Goal: Information Seeking & Learning: Learn about a topic

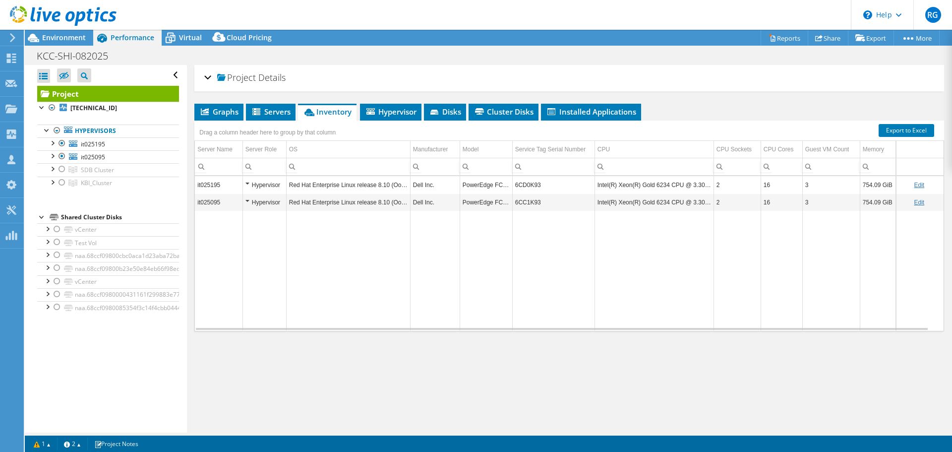
select select "USD"
click at [71, 36] on span "Environment" at bounding box center [64, 37] width 44 height 9
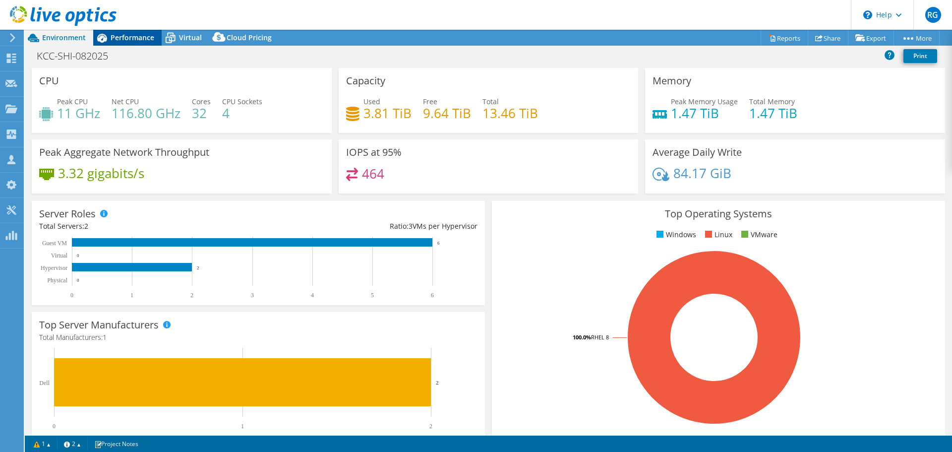
click at [129, 38] on span "Performance" at bounding box center [133, 37] width 44 height 9
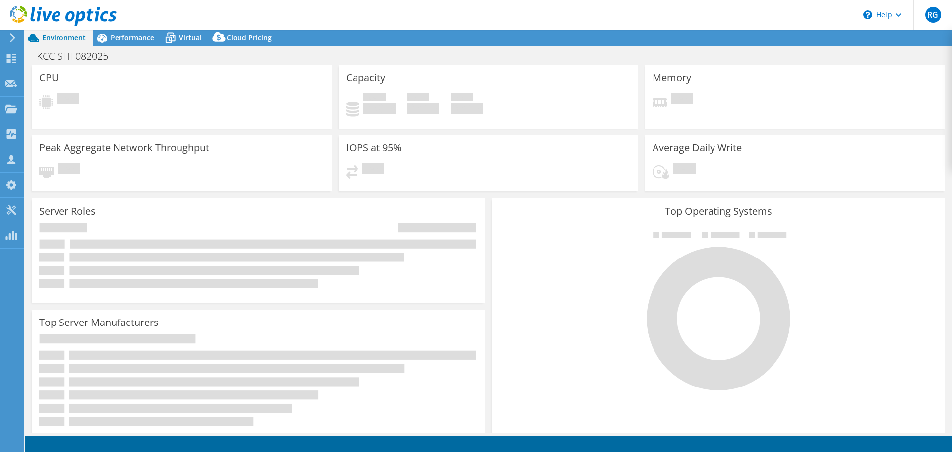
select select "USD"
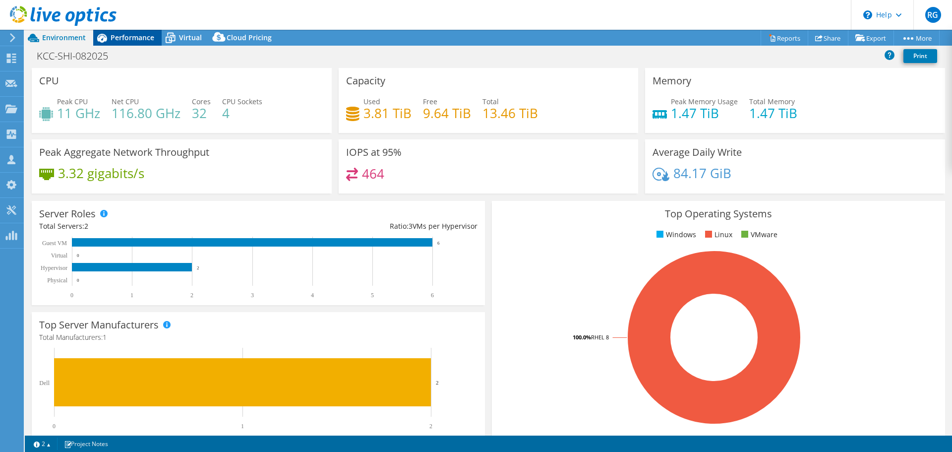
click at [124, 36] on span "Performance" at bounding box center [133, 37] width 44 height 9
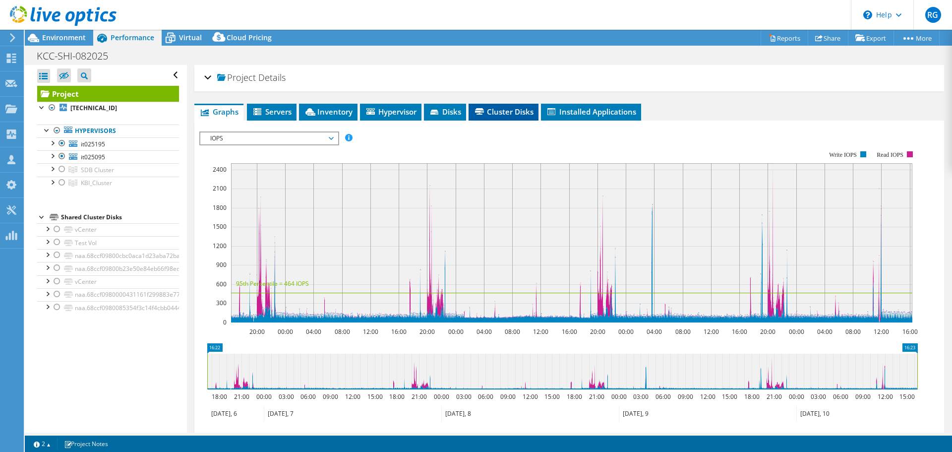
click at [509, 112] on span "Cluster Disks" at bounding box center [504, 112] width 60 height 10
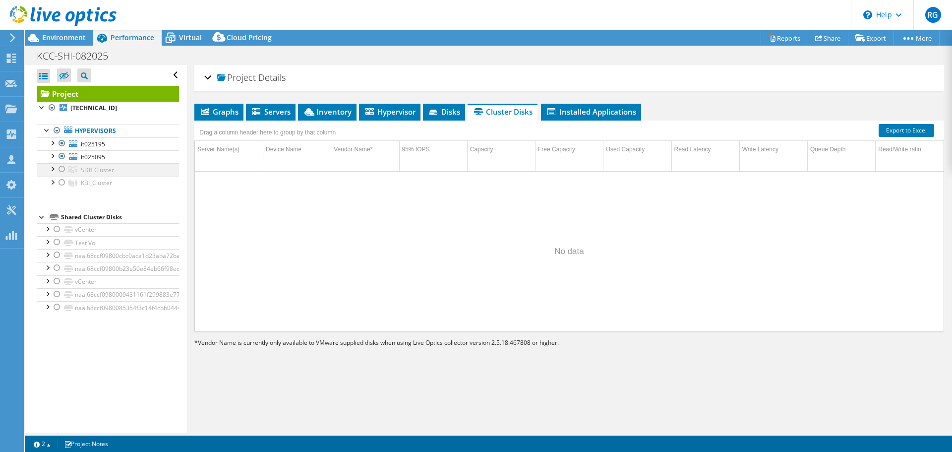
click at [63, 167] on div at bounding box center [62, 169] width 10 height 12
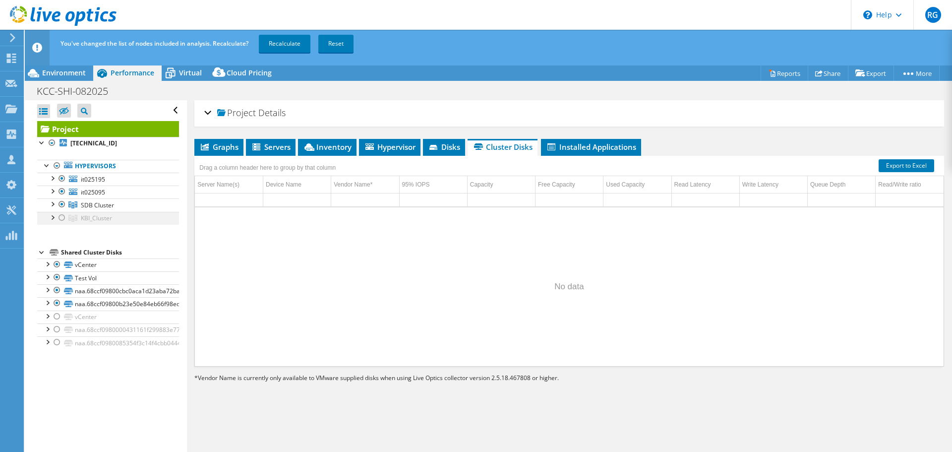
click at [59, 217] on div at bounding box center [62, 218] width 10 height 12
click at [288, 44] on link "Recalculate" at bounding box center [285, 44] width 52 height 18
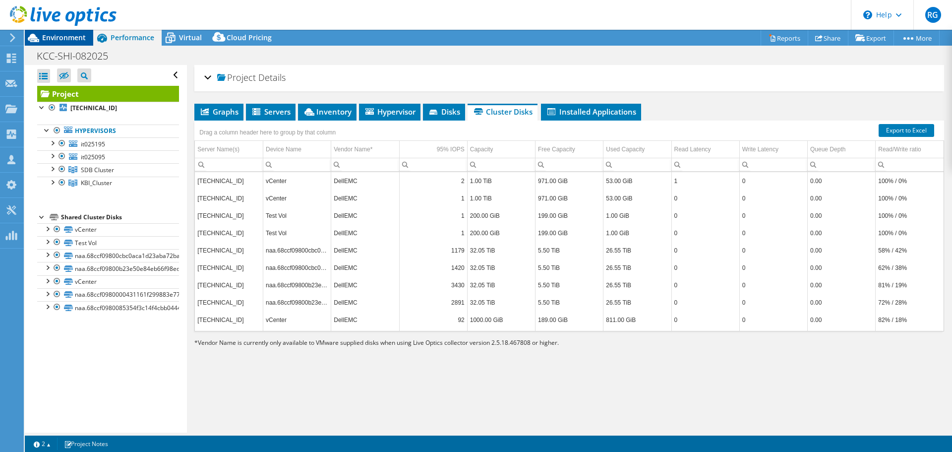
click at [54, 36] on span "Environment" at bounding box center [64, 37] width 44 height 9
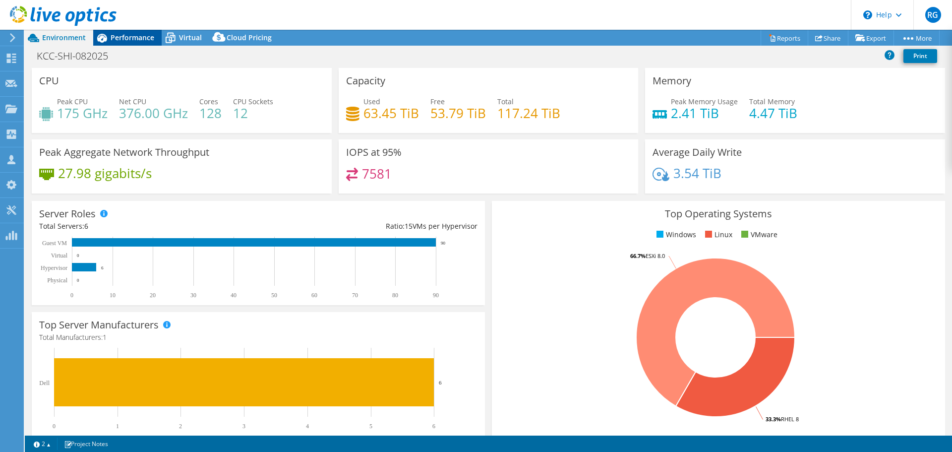
click at [116, 33] on span "Performance" at bounding box center [133, 37] width 44 height 9
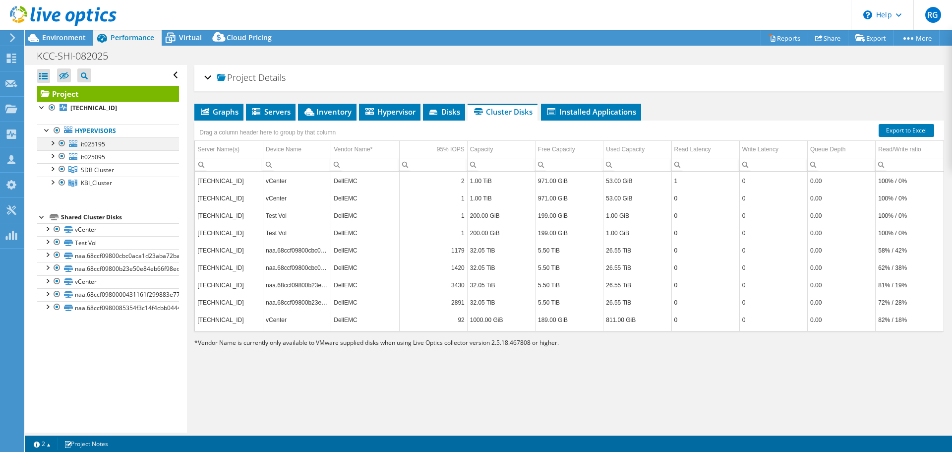
click at [60, 142] on div at bounding box center [62, 143] width 10 height 12
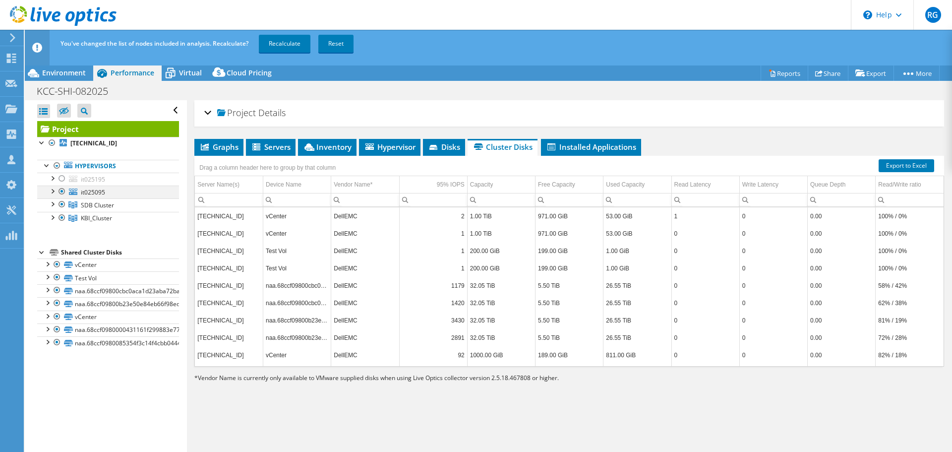
click at [62, 191] on div at bounding box center [62, 191] width 10 height 12
click at [279, 44] on link "Recalculate" at bounding box center [285, 44] width 52 height 18
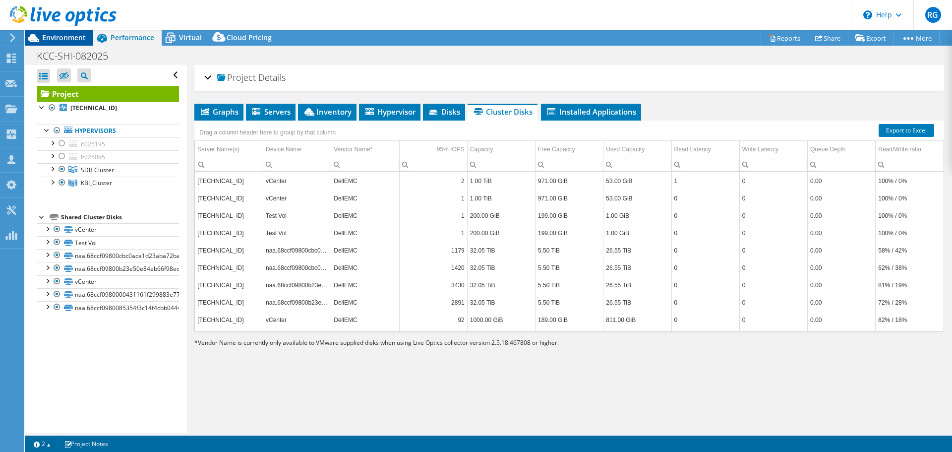
click at [70, 35] on span "Environment" at bounding box center [64, 37] width 44 height 9
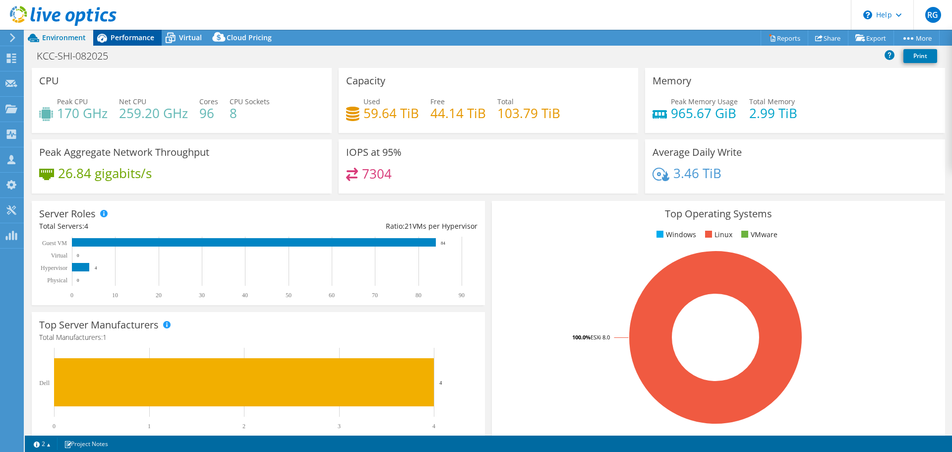
click at [140, 39] on span "Performance" at bounding box center [133, 37] width 44 height 9
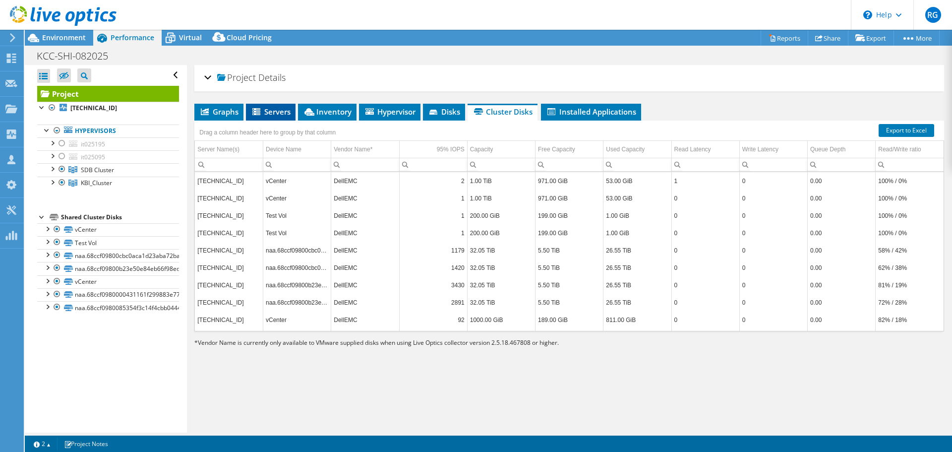
click at [271, 110] on span "Servers" at bounding box center [271, 112] width 40 height 10
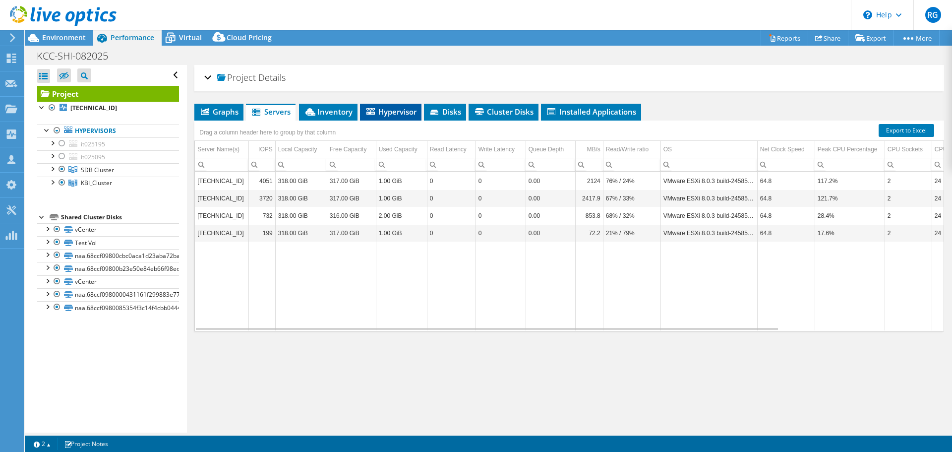
click at [383, 108] on span "Hypervisor" at bounding box center [391, 112] width 52 height 10
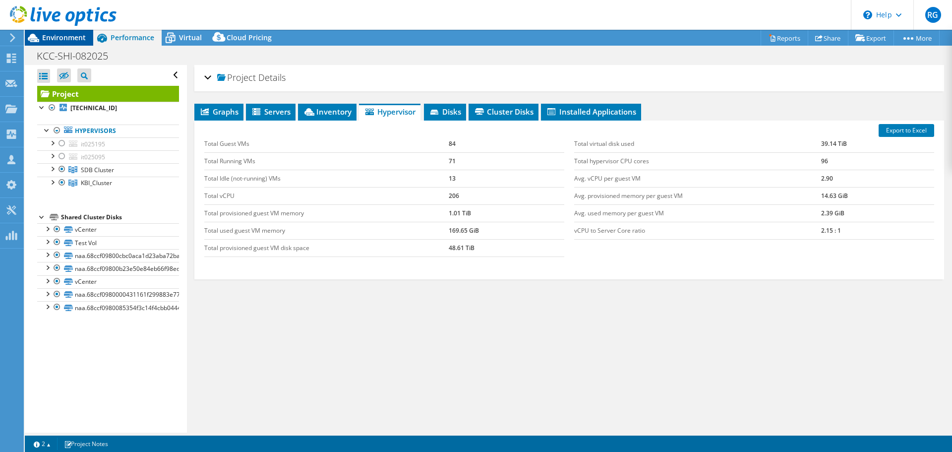
click at [64, 37] on span "Environment" at bounding box center [64, 37] width 44 height 9
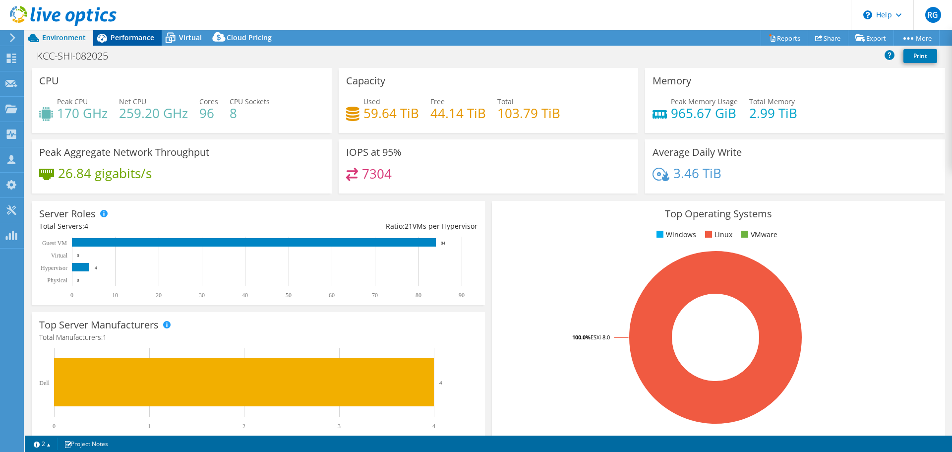
click at [138, 36] on span "Performance" at bounding box center [133, 37] width 44 height 9
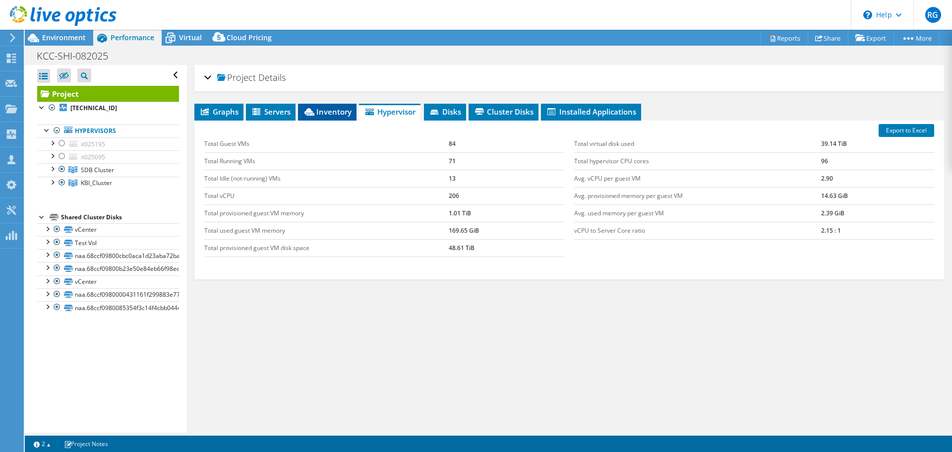
click at [333, 109] on span "Inventory" at bounding box center [327, 112] width 49 height 10
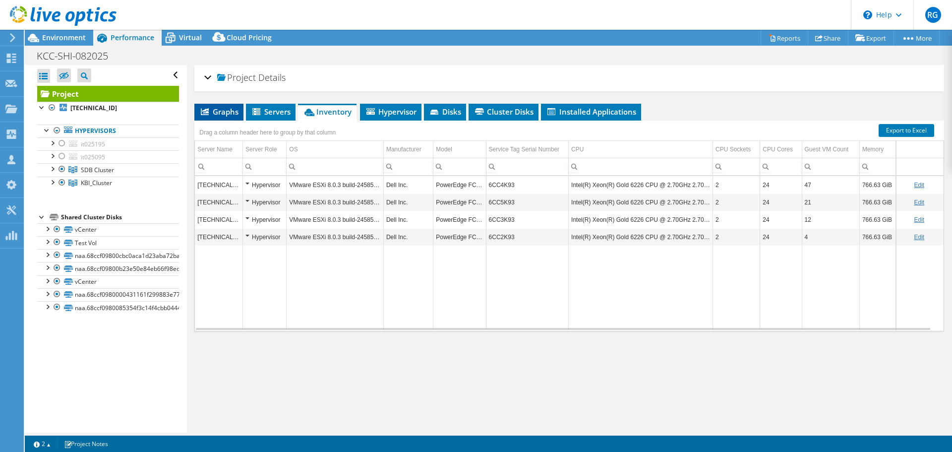
click at [225, 110] on span "Graphs" at bounding box center [218, 112] width 39 height 10
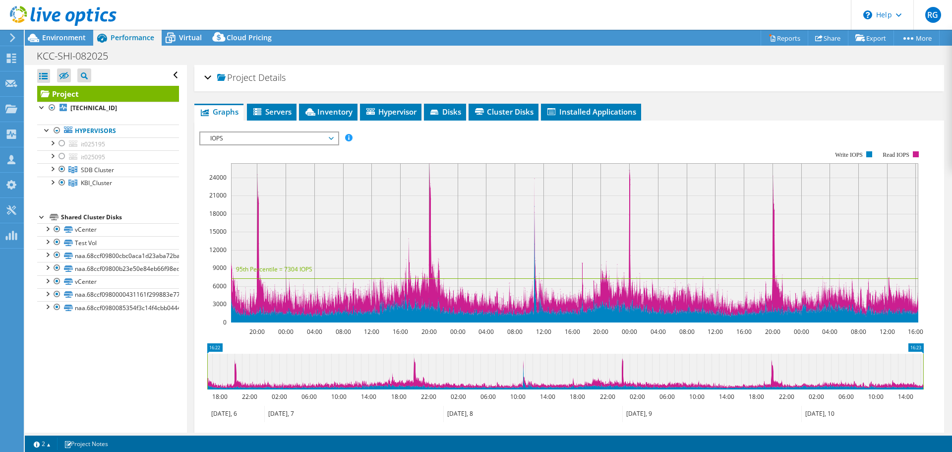
click at [331, 138] on span "IOPS" at bounding box center [268, 138] width 127 height 12
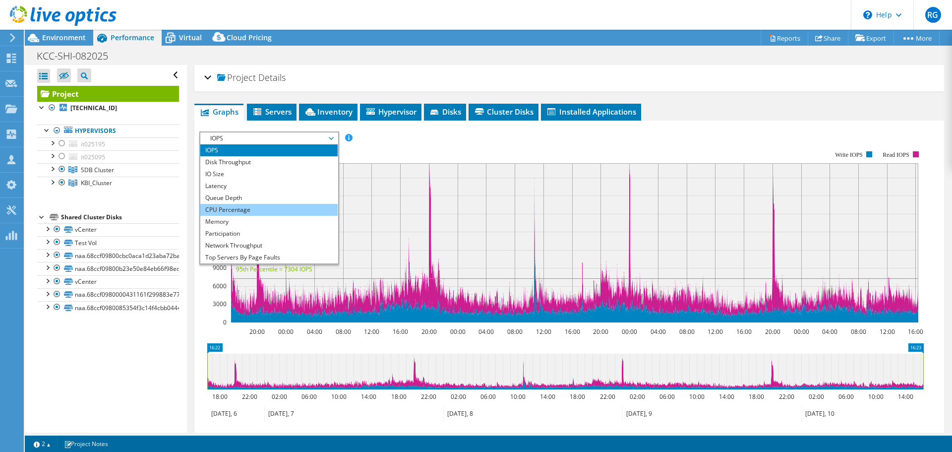
click at [288, 204] on li "CPU Percentage" at bounding box center [268, 210] width 137 height 12
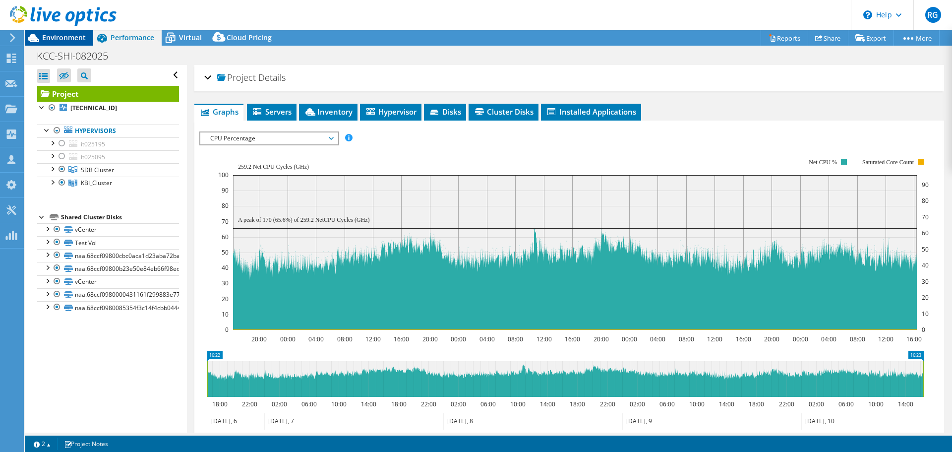
click at [51, 35] on span "Environment" at bounding box center [64, 37] width 44 height 9
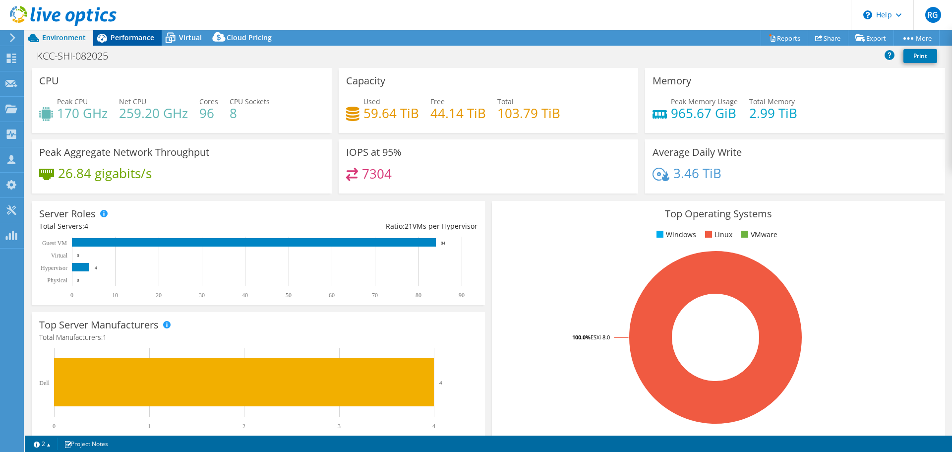
click at [136, 37] on span "Performance" at bounding box center [133, 37] width 44 height 9
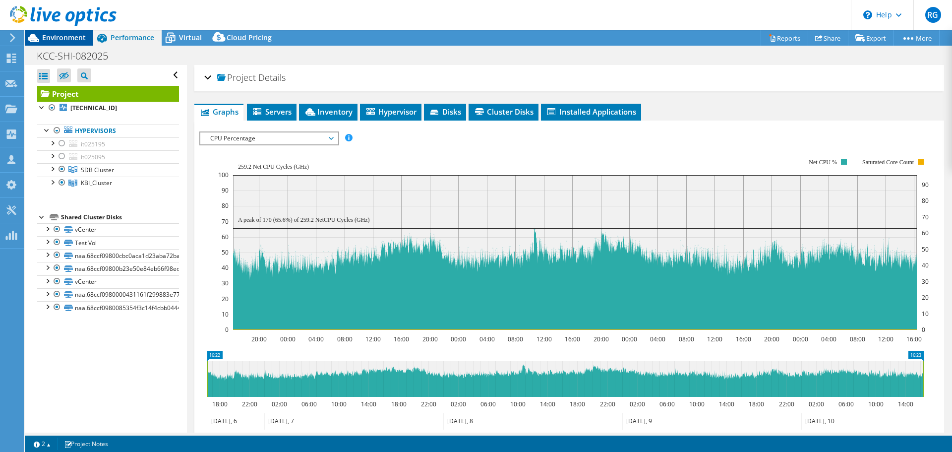
click at [74, 37] on span "Environment" at bounding box center [64, 37] width 44 height 9
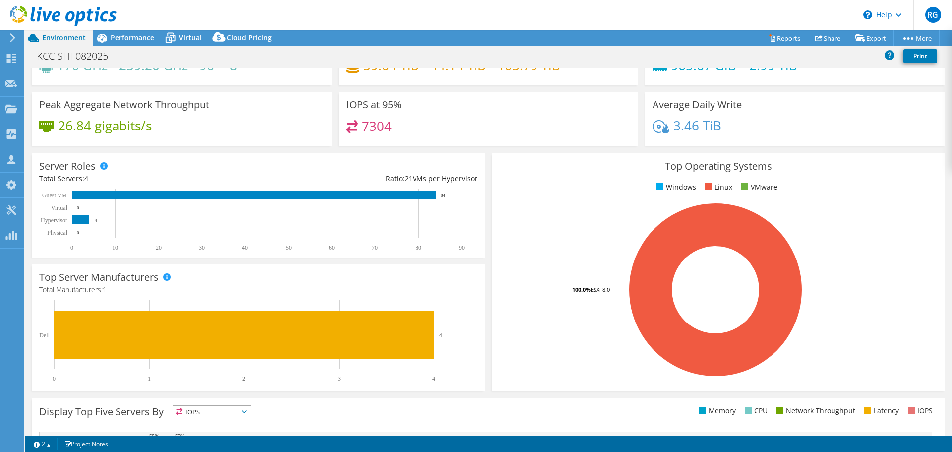
scroll to position [12, 0]
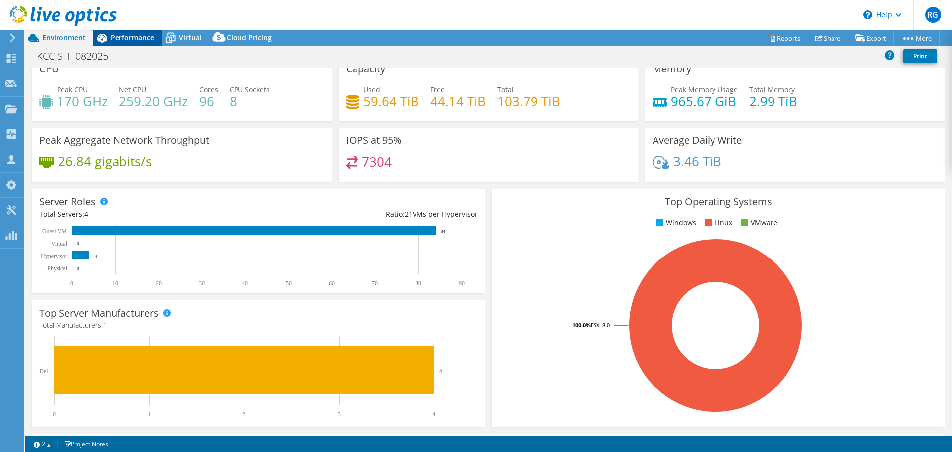
click at [133, 39] on span "Performance" at bounding box center [133, 37] width 44 height 9
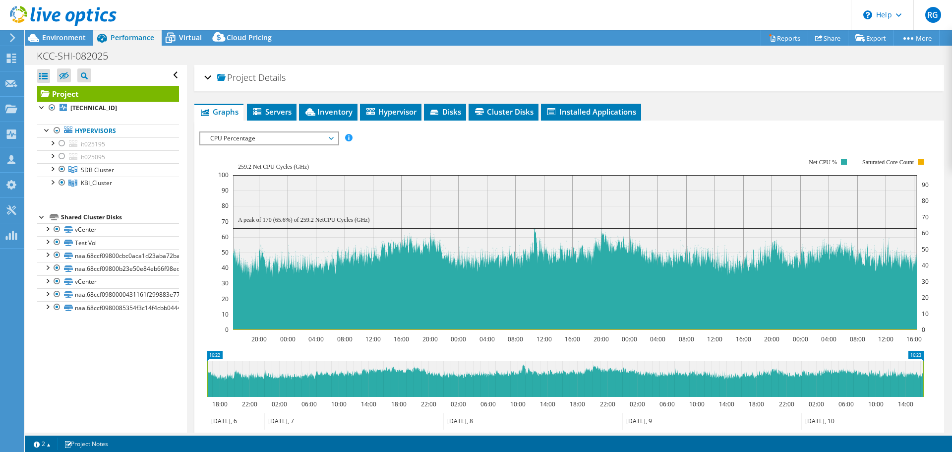
scroll to position [0, 0]
click at [72, 35] on span "Environment" at bounding box center [64, 37] width 44 height 9
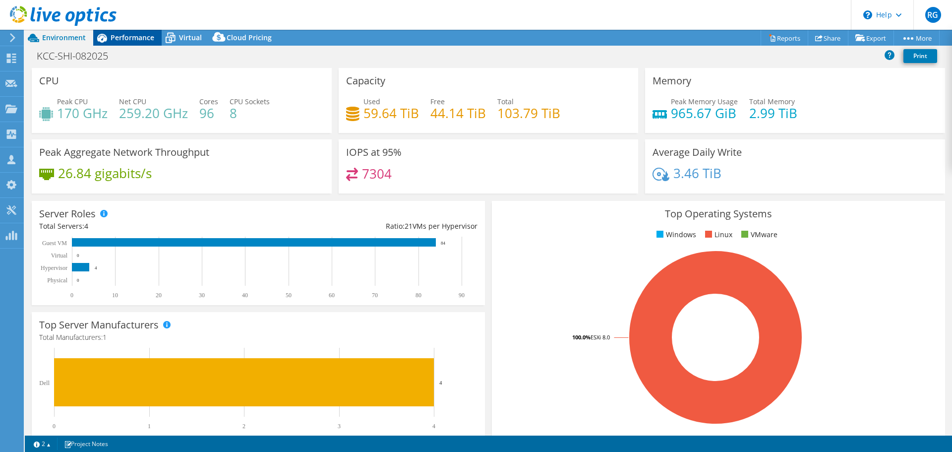
click at [129, 38] on span "Performance" at bounding box center [133, 37] width 44 height 9
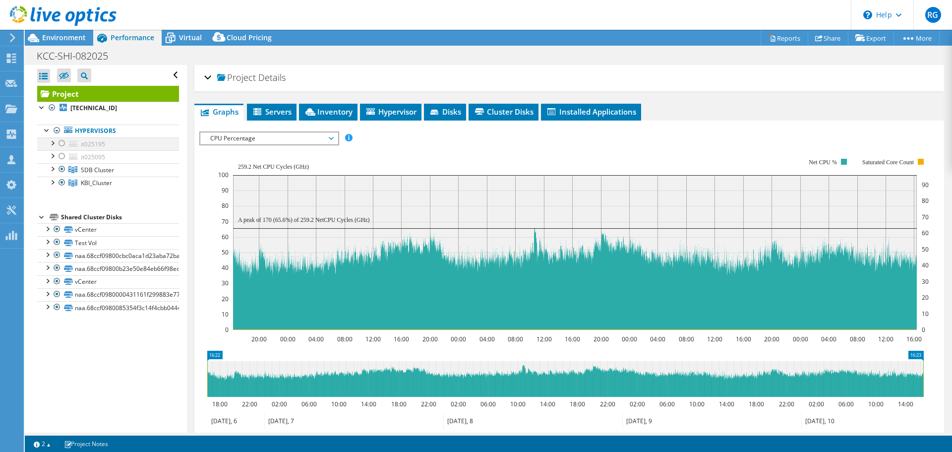
click at [60, 144] on div at bounding box center [62, 143] width 10 height 12
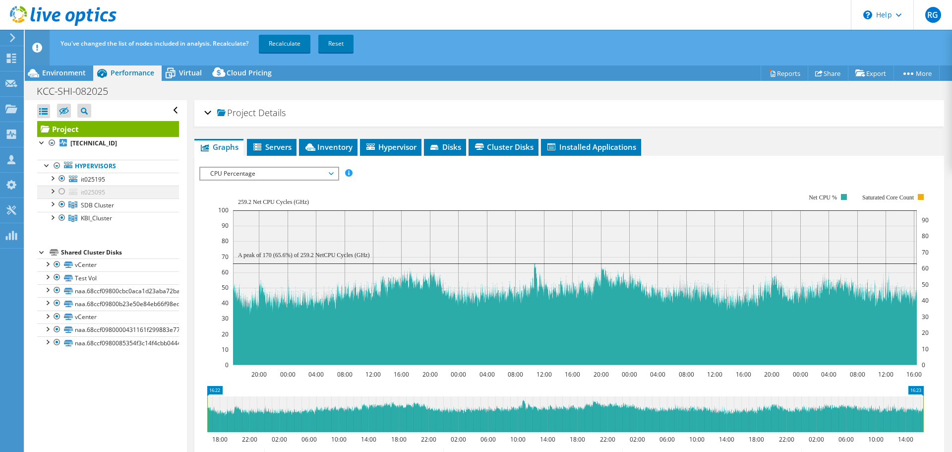
click at [61, 192] on div at bounding box center [62, 191] width 10 height 12
click at [62, 206] on div at bounding box center [62, 204] width 10 height 12
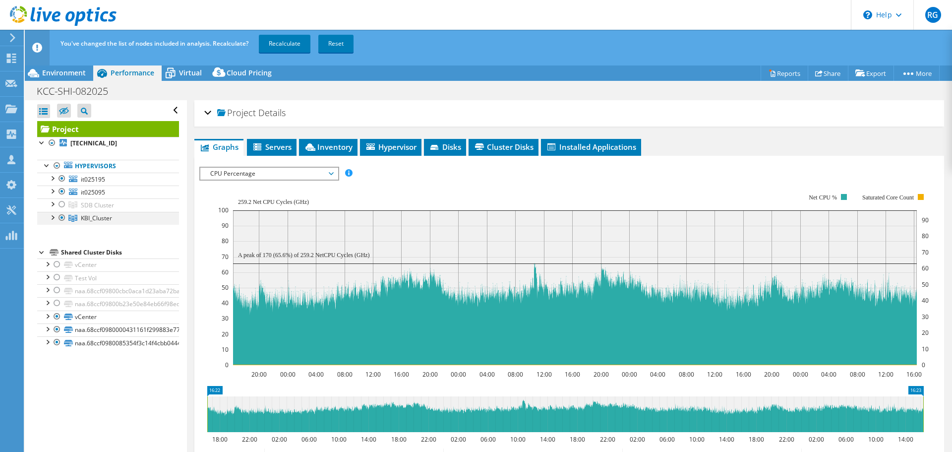
click at [60, 218] on div at bounding box center [62, 218] width 10 height 12
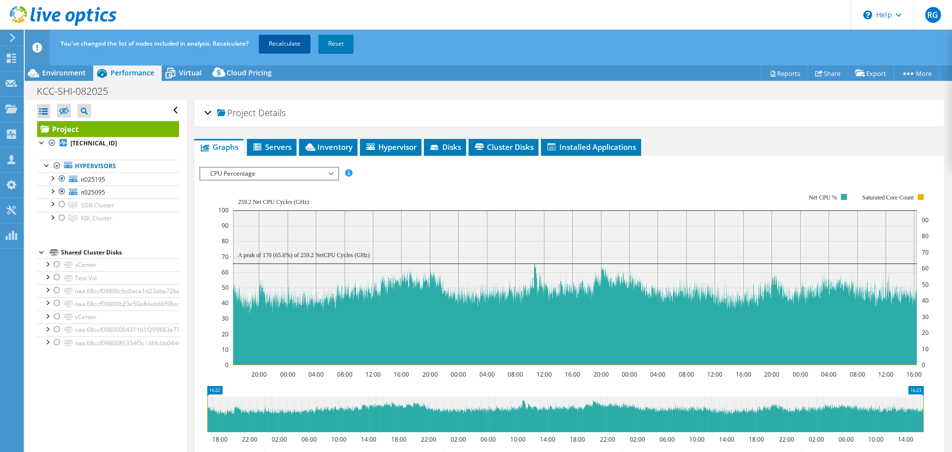
click at [285, 41] on link "Recalculate" at bounding box center [285, 44] width 52 height 18
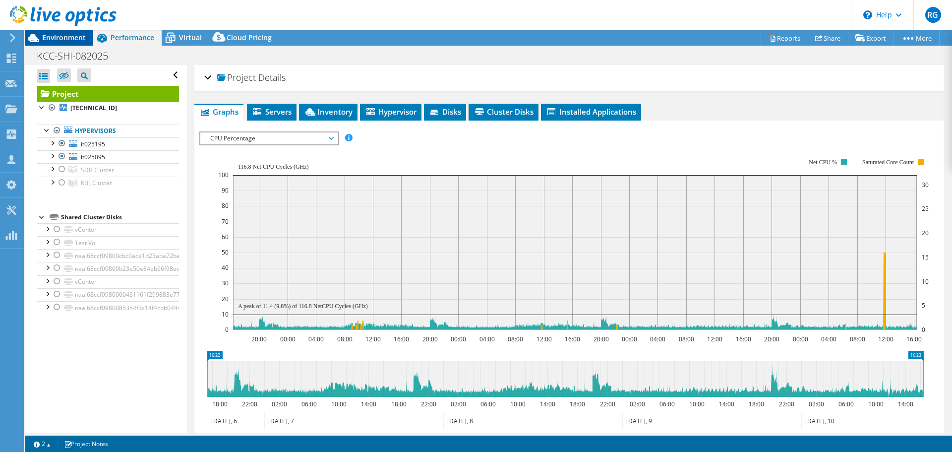
click at [68, 40] on span "Environment" at bounding box center [64, 37] width 44 height 9
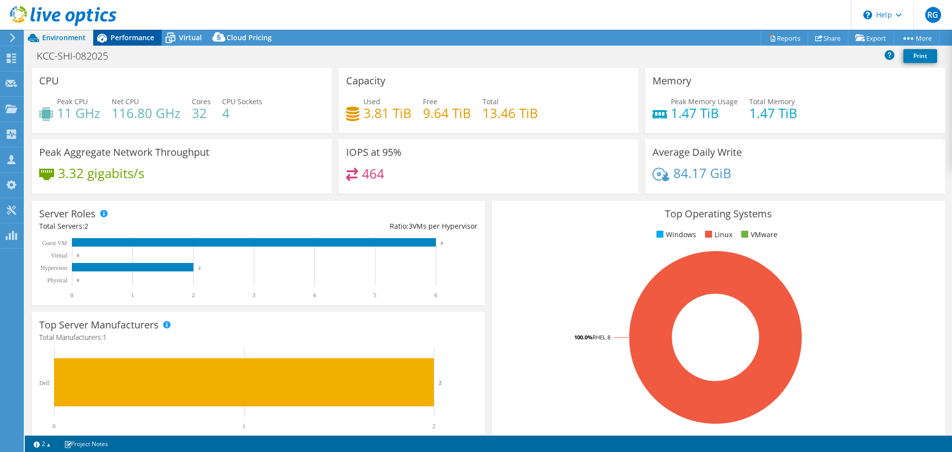
click at [117, 35] on span "Performance" at bounding box center [133, 37] width 44 height 9
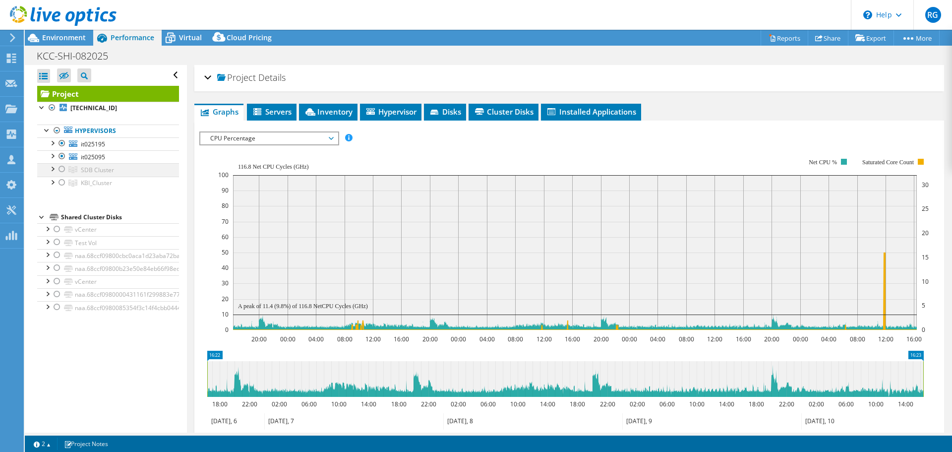
click at [60, 169] on div at bounding box center [62, 169] width 10 height 12
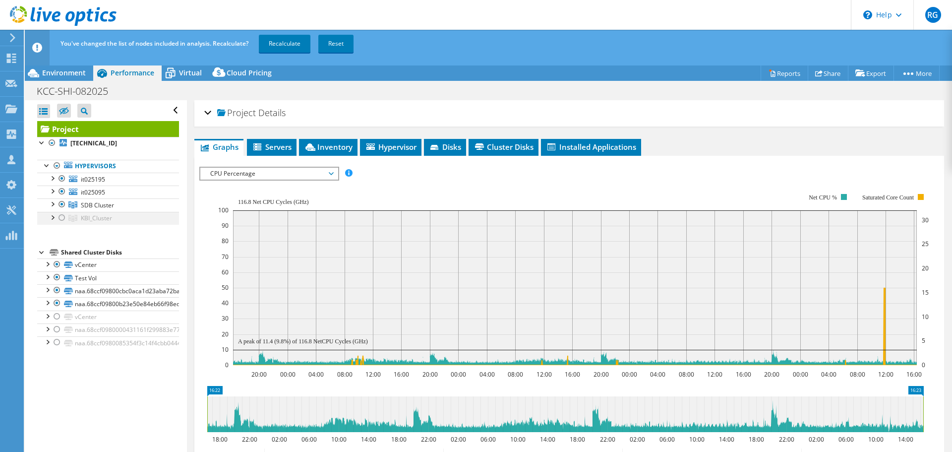
click at [61, 216] on div at bounding box center [62, 218] width 10 height 12
click at [285, 44] on link "Recalculate" at bounding box center [285, 44] width 52 height 18
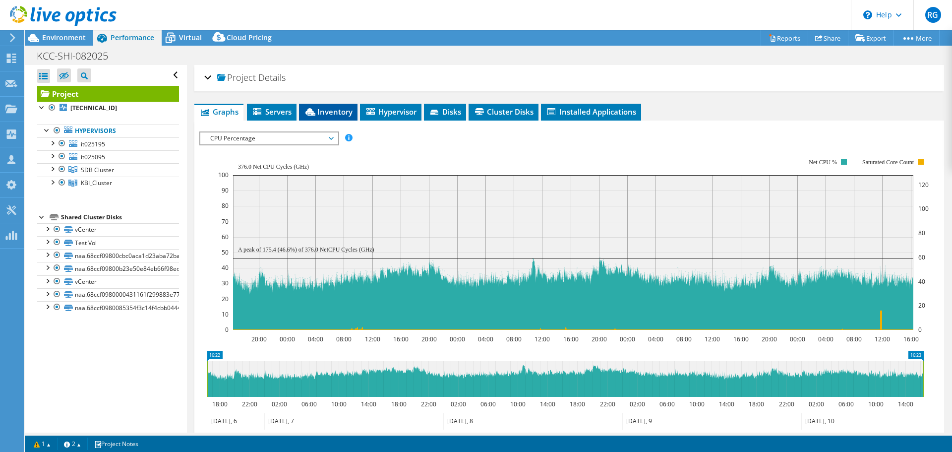
click at [328, 114] on span "Inventory" at bounding box center [328, 112] width 49 height 10
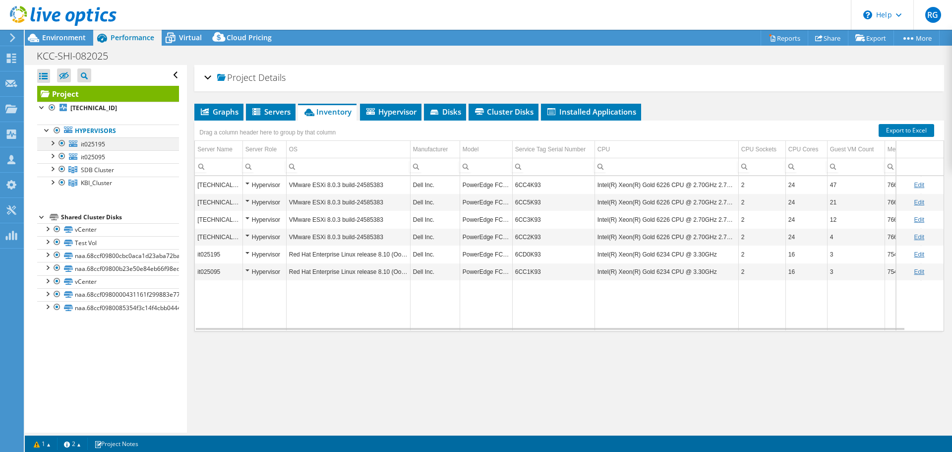
click at [62, 141] on div at bounding box center [62, 143] width 10 height 12
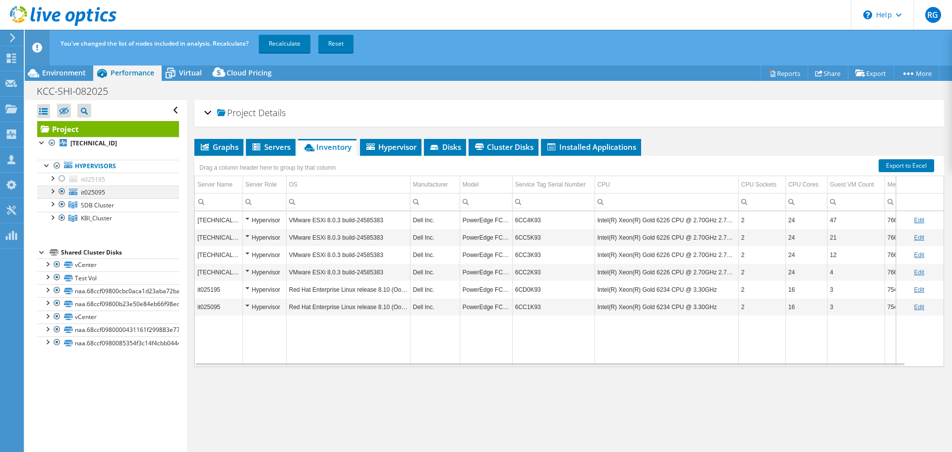
click at [60, 193] on div at bounding box center [62, 191] width 10 height 12
click at [287, 41] on link "Recalculate" at bounding box center [285, 44] width 52 height 18
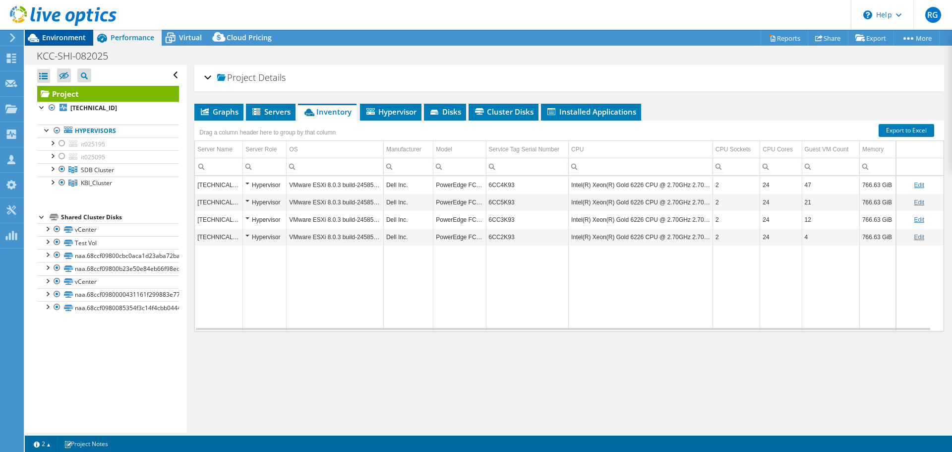
click at [66, 39] on span "Environment" at bounding box center [64, 37] width 44 height 9
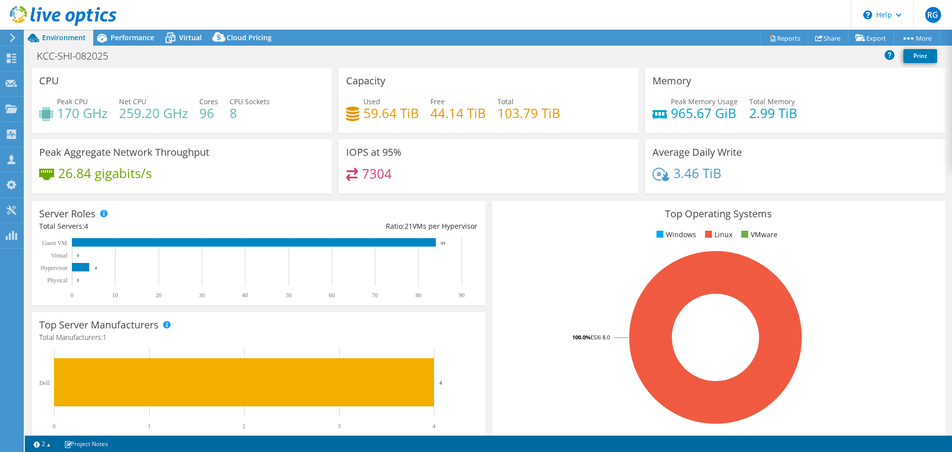
click at [66, 38] on span "Environment" at bounding box center [64, 37] width 44 height 9
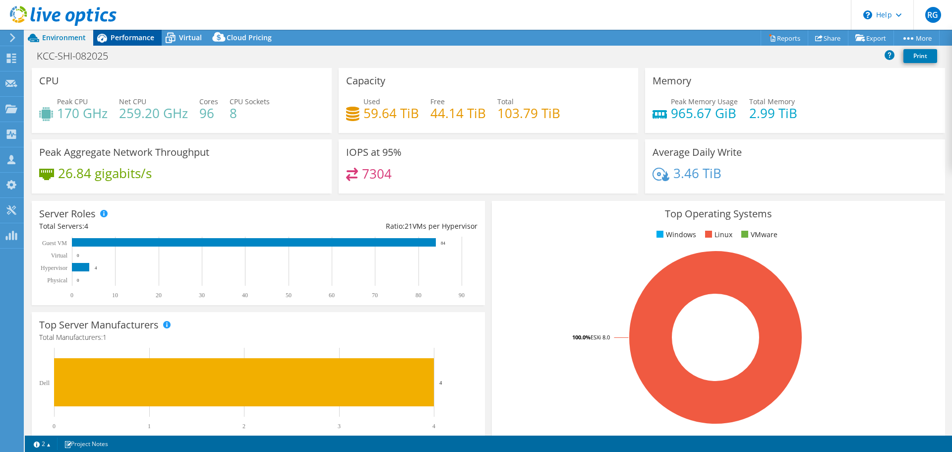
click at [124, 41] on span "Performance" at bounding box center [133, 37] width 44 height 9
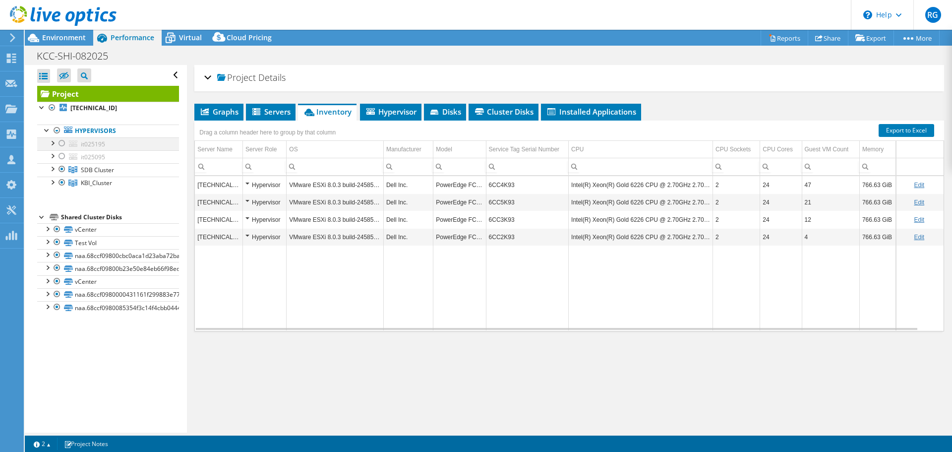
click at [62, 143] on div at bounding box center [62, 143] width 10 height 12
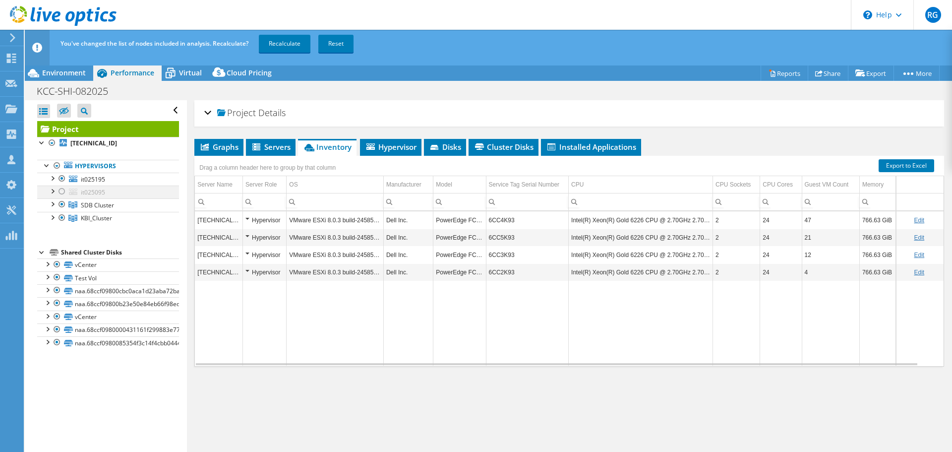
click at [63, 188] on div at bounding box center [62, 191] width 10 height 12
click at [272, 44] on link "Recalculate" at bounding box center [285, 44] width 52 height 18
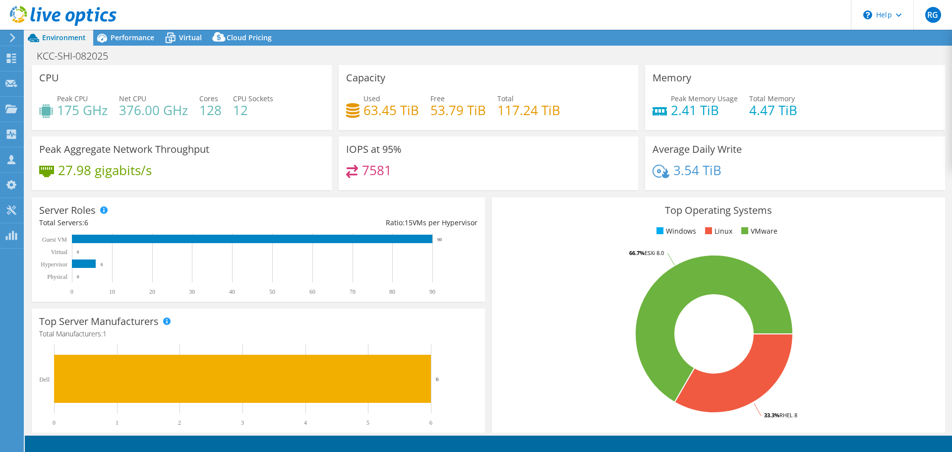
select select "USD"
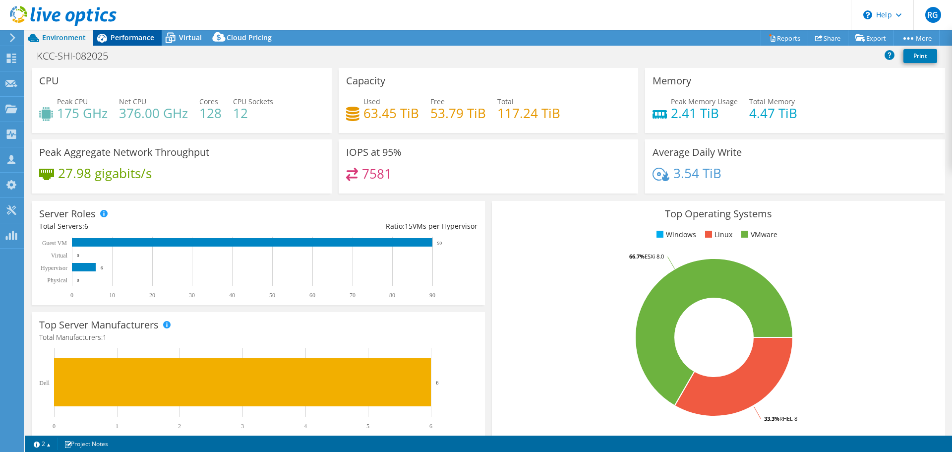
click at [127, 39] on span "Performance" at bounding box center [133, 37] width 44 height 9
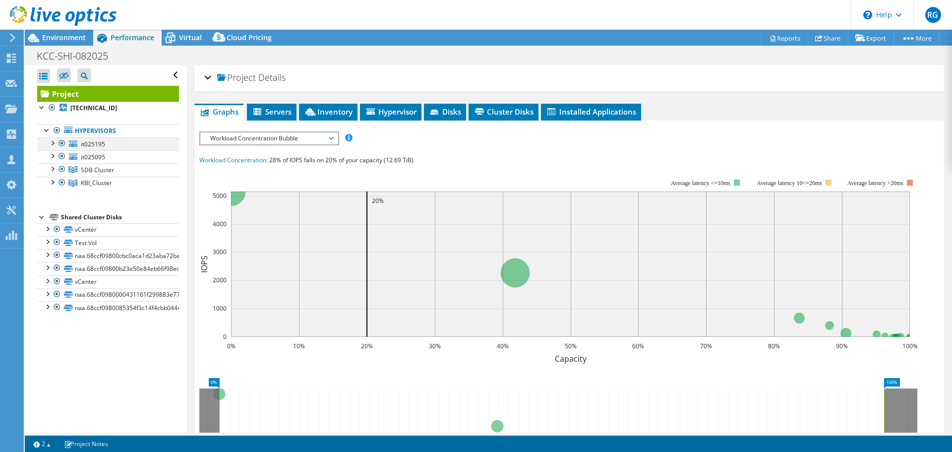
click at [63, 143] on div at bounding box center [62, 143] width 10 height 12
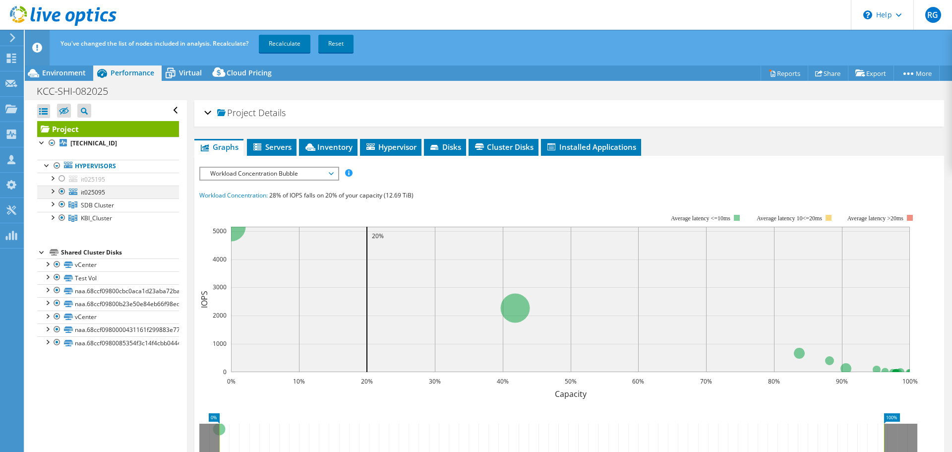
click at [63, 189] on div at bounding box center [62, 191] width 10 height 12
click at [288, 47] on link "Recalculate" at bounding box center [285, 44] width 52 height 18
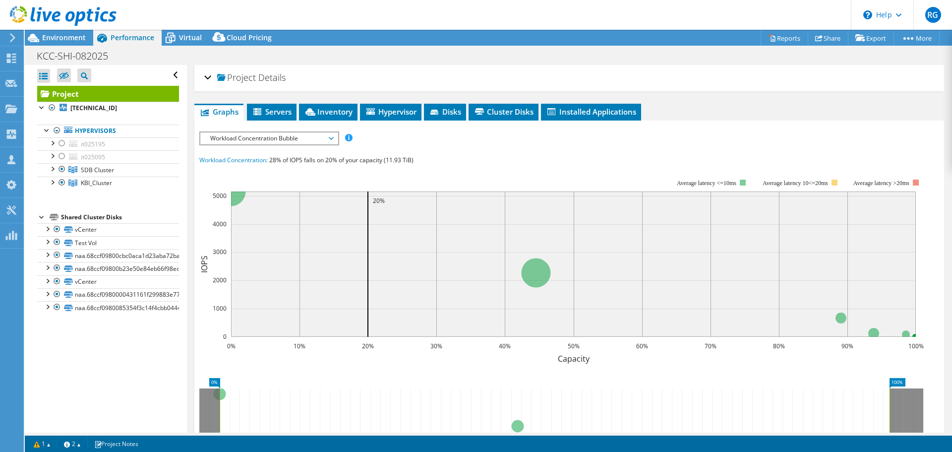
click at [333, 139] on span "Workload Concentration Bubble" at bounding box center [268, 138] width 127 height 12
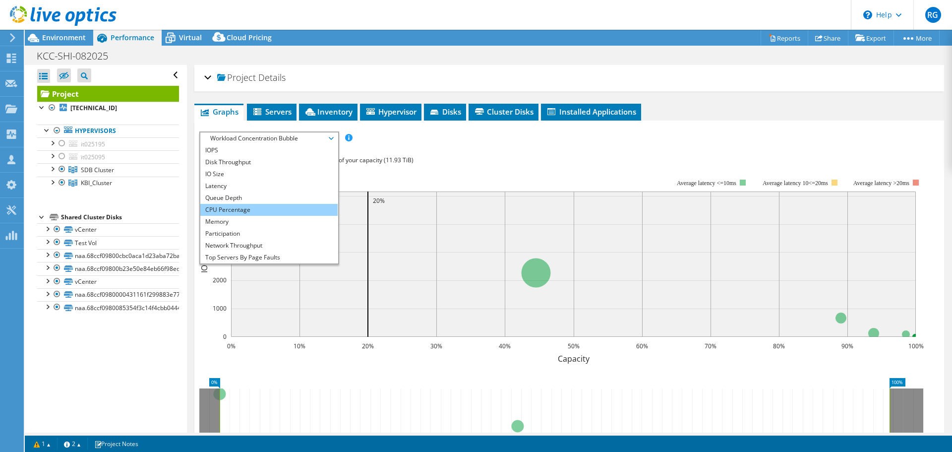
click at [273, 207] on li "CPU Percentage" at bounding box center [268, 210] width 137 height 12
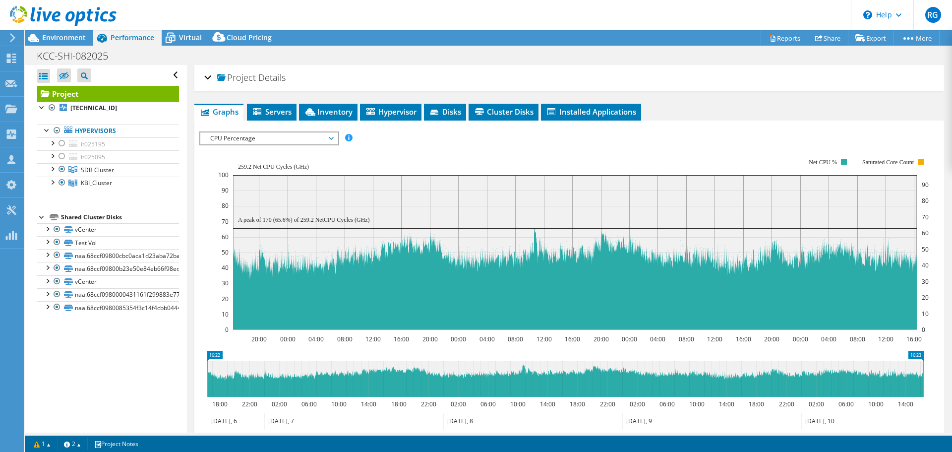
click at [332, 137] on span "CPU Percentage" at bounding box center [268, 138] width 127 height 12
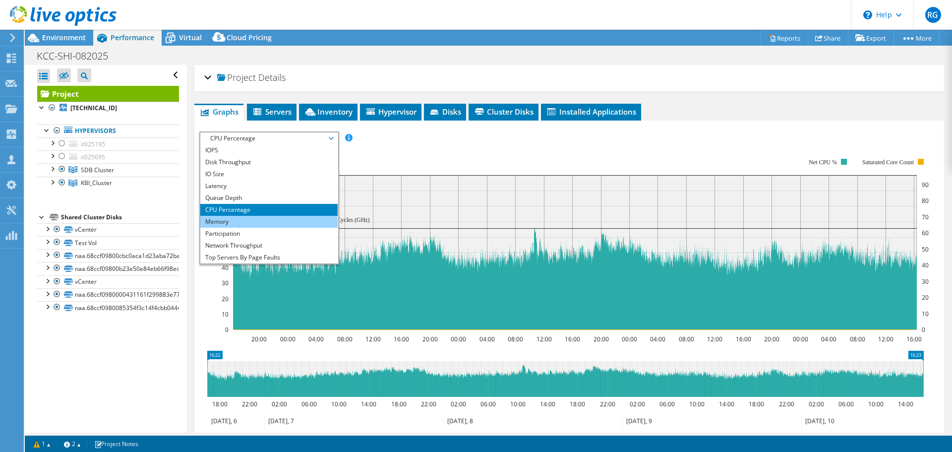
click at [267, 223] on li "Memory" at bounding box center [268, 222] width 137 height 12
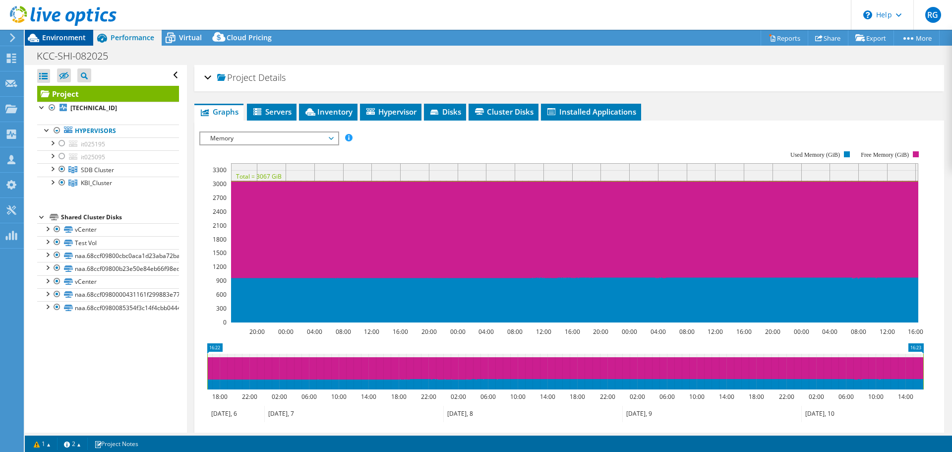
click at [63, 36] on span "Environment" at bounding box center [64, 37] width 44 height 9
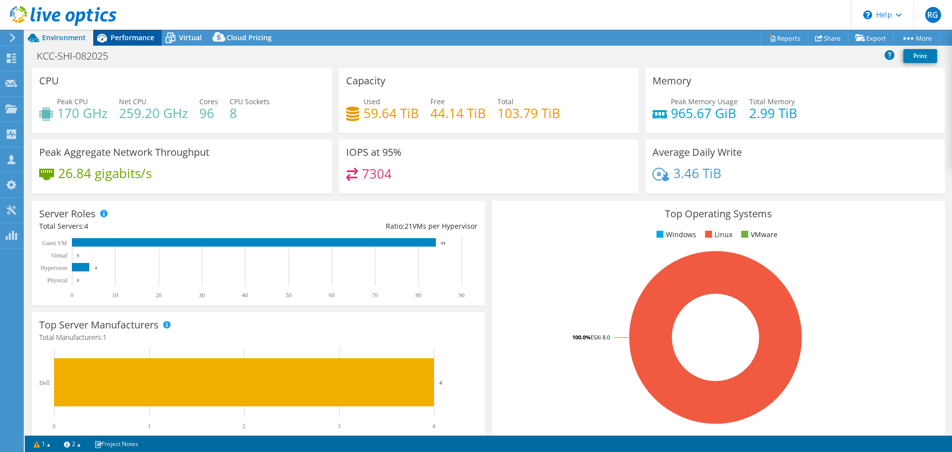
click at [149, 38] on span "Performance" at bounding box center [133, 37] width 44 height 9
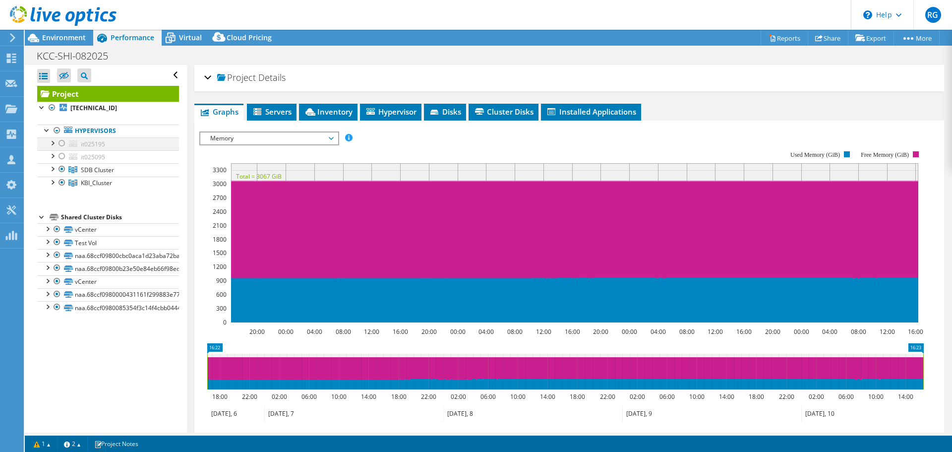
click at [60, 144] on div at bounding box center [62, 143] width 10 height 12
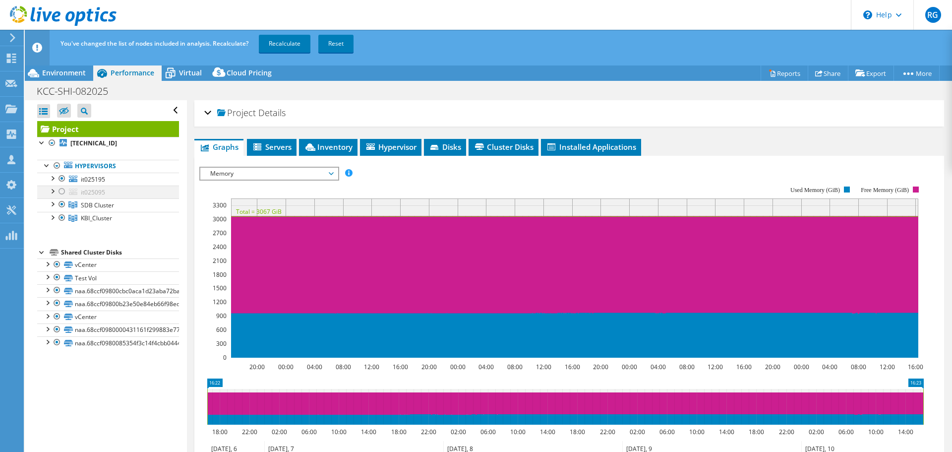
click at [60, 190] on div at bounding box center [62, 191] width 10 height 12
click at [61, 190] on div at bounding box center [62, 191] width 10 height 12
click at [64, 177] on div at bounding box center [62, 179] width 10 height 12
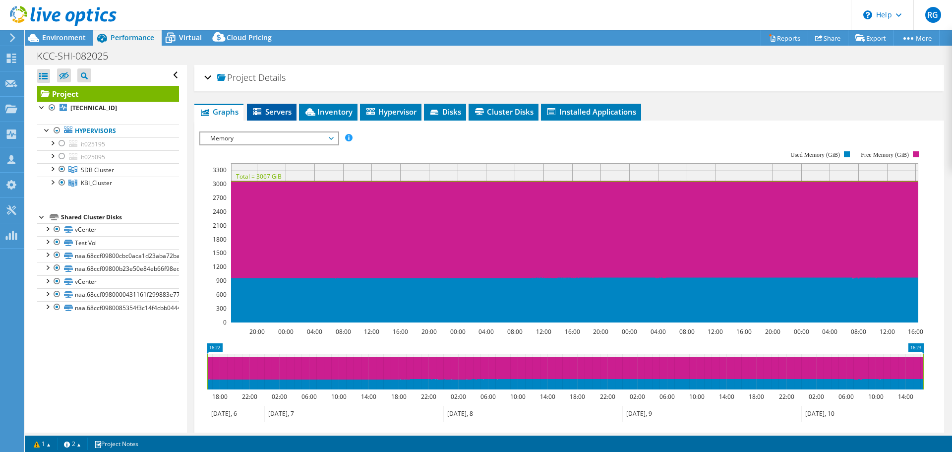
click at [288, 112] on span "Servers" at bounding box center [272, 112] width 40 height 10
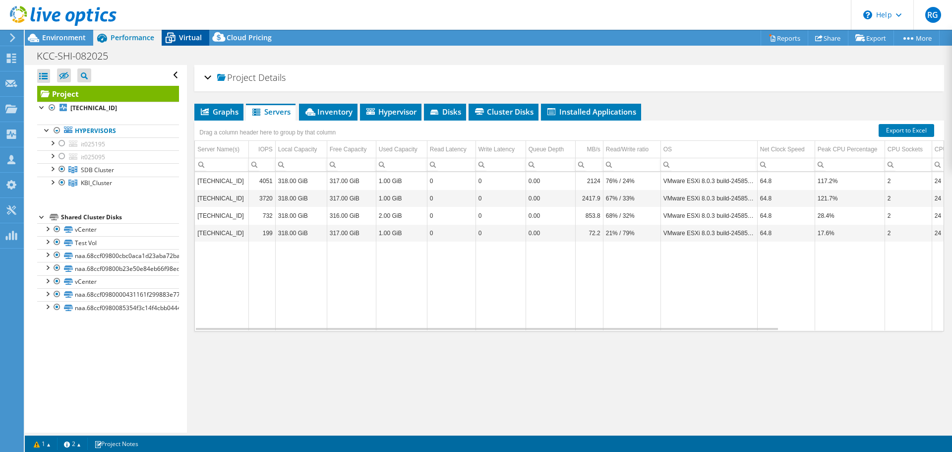
click at [198, 34] on span "Virtual" at bounding box center [190, 37] width 23 height 9
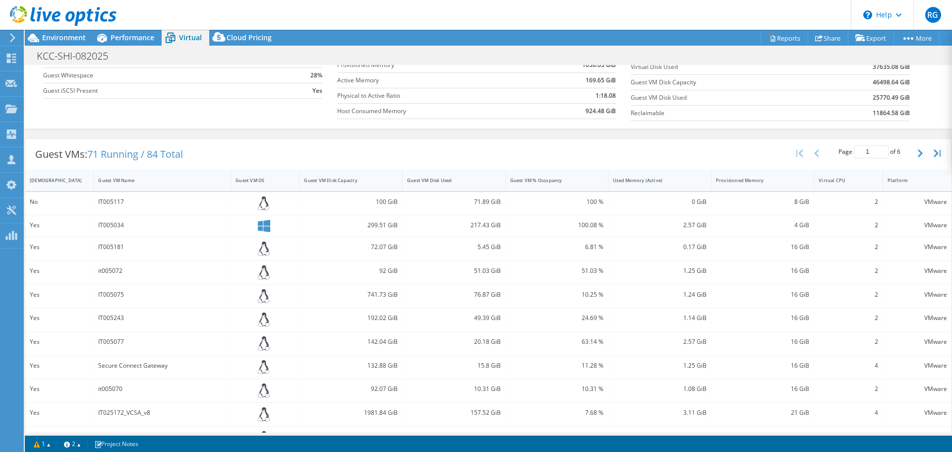
scroll to position [149, 0]
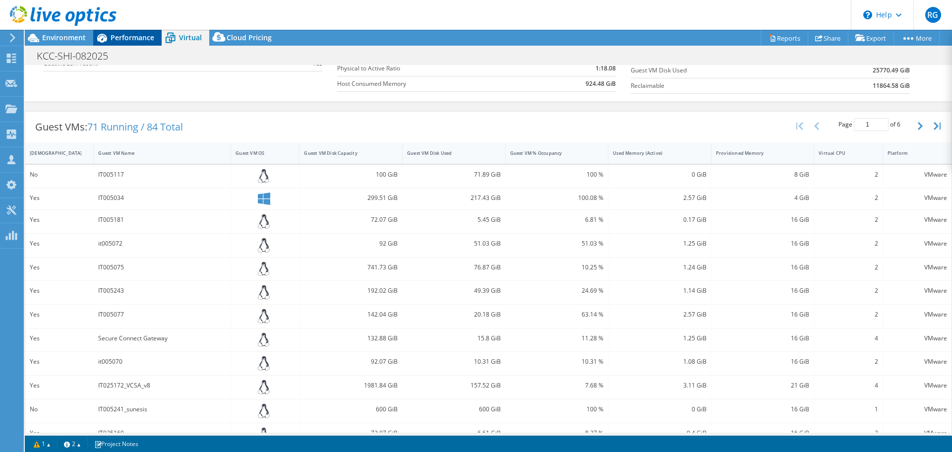
click at [122, 37] on span "Performance" at bounding box center [133, 37] width 44 height 9
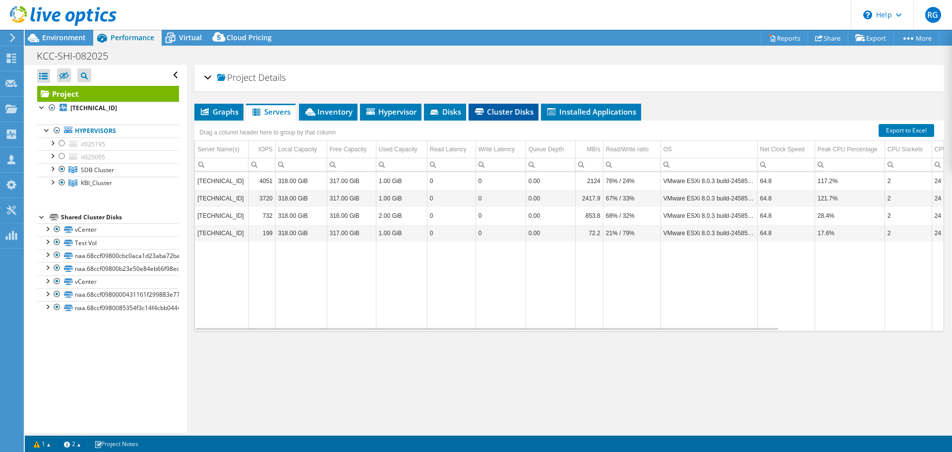
click at [509, 114] on span "Cluster Disks" at bounding box center [504, 112] width 60 height 10
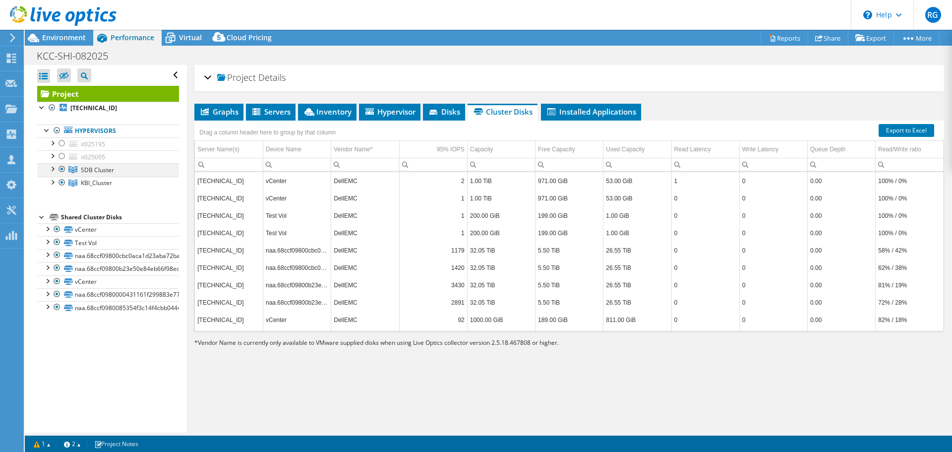
click at [64, 167] on div at bounding box center [62, 169] width 10 height 12
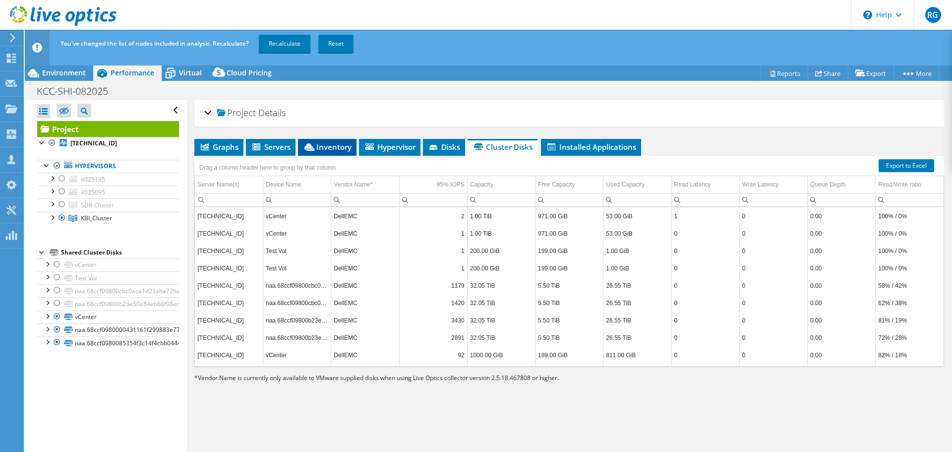
click at [321, 146] on span "Inventory" at bounding box center [327, 147] width 49 height 10
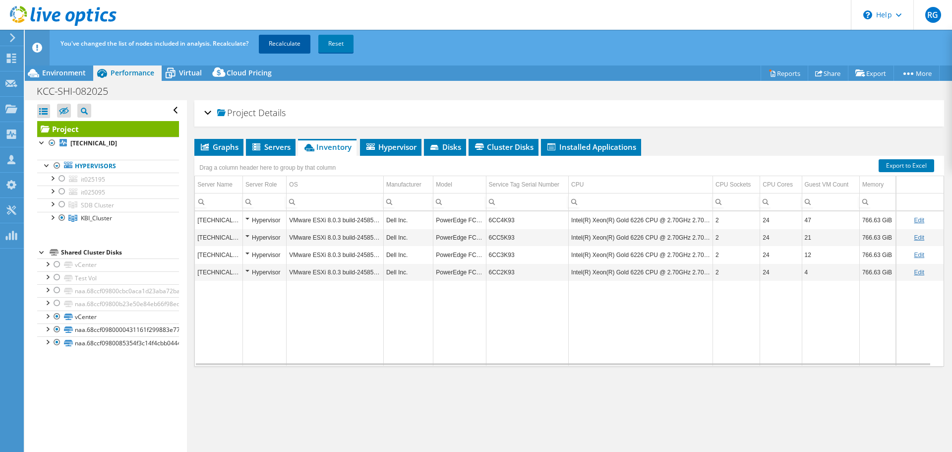
click at [278, 43] on link "Recalculate" at bounding box center [285, 44] width 52 height 18
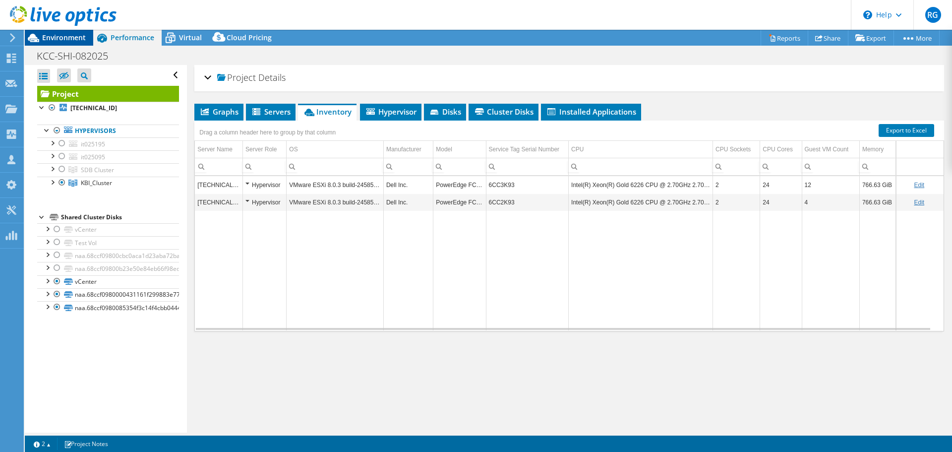
click at [68, 39] on span "Environment" at bounding box center [64, 37] width 44 height 9
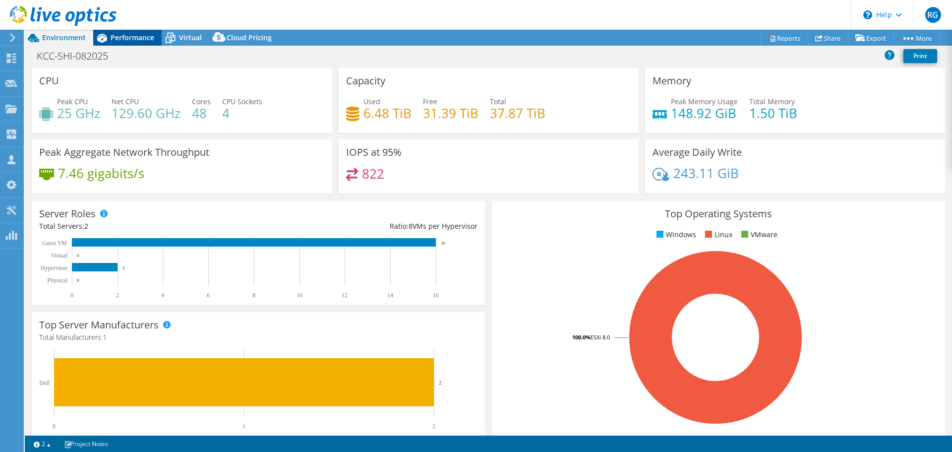
click at [136, 37] on span "Performance" at bounding box center [133, 37] width 44 height 9
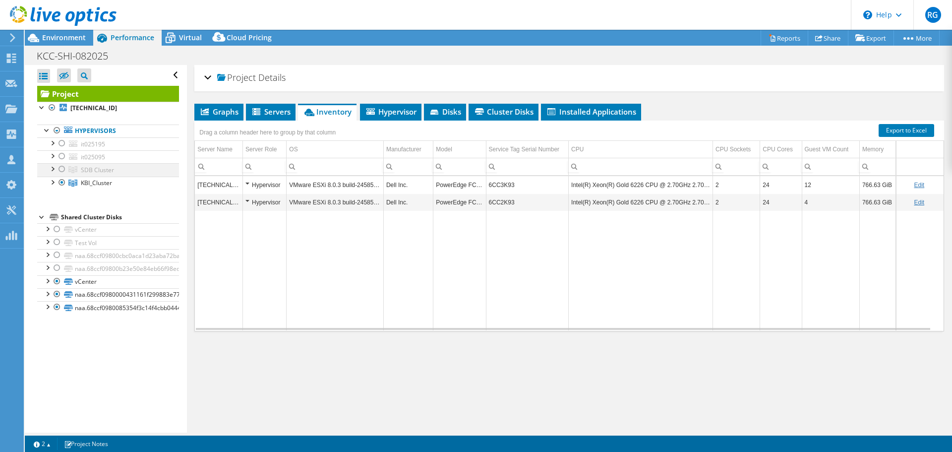
click at [62, 167] on div at bounding box center [62, 169] width 10 height 12
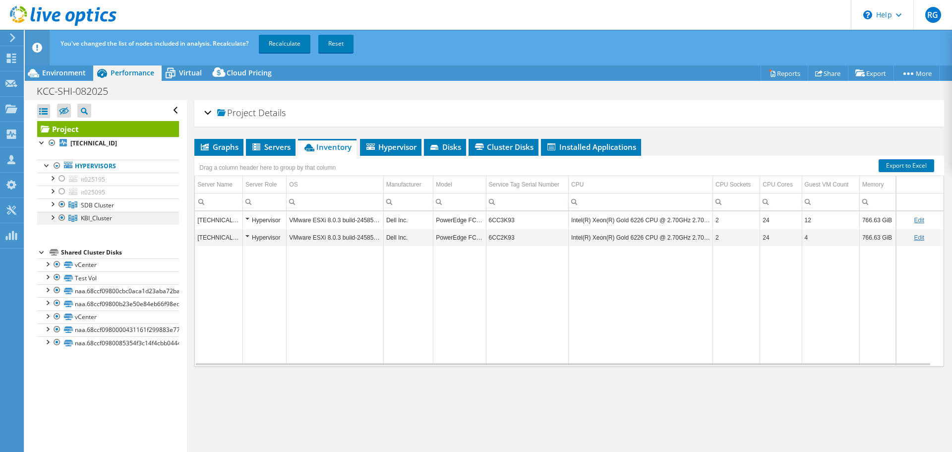
click at [61, 216] on div at bounding box center [62, 218] width 10 height 12
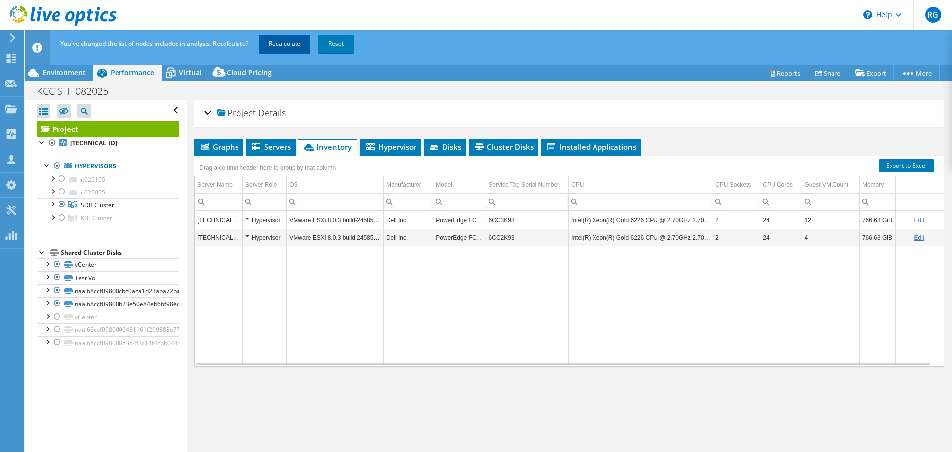
click at [278, 43] on link "Recalculate" at bounding box center [285, 44] width 52 height 18
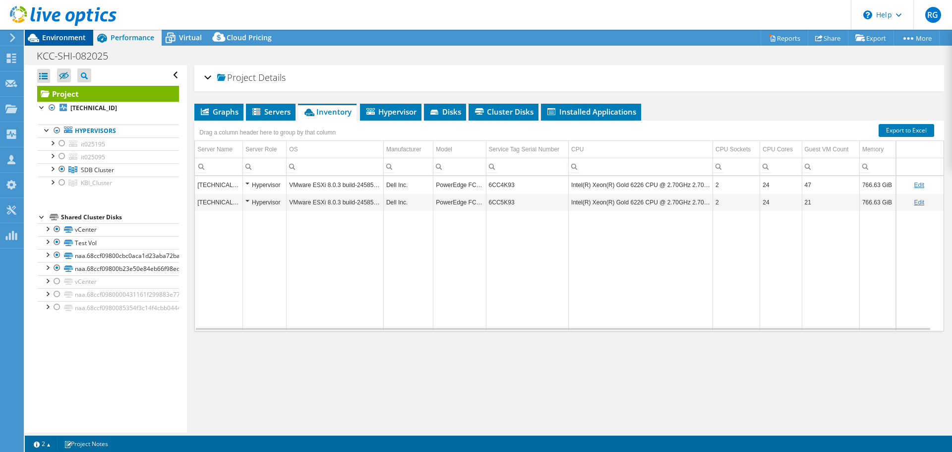
click at [72, 37] on span "Environment" at bounding box center [64, 37] width 44 height 9
